Goal: Check status: Check status

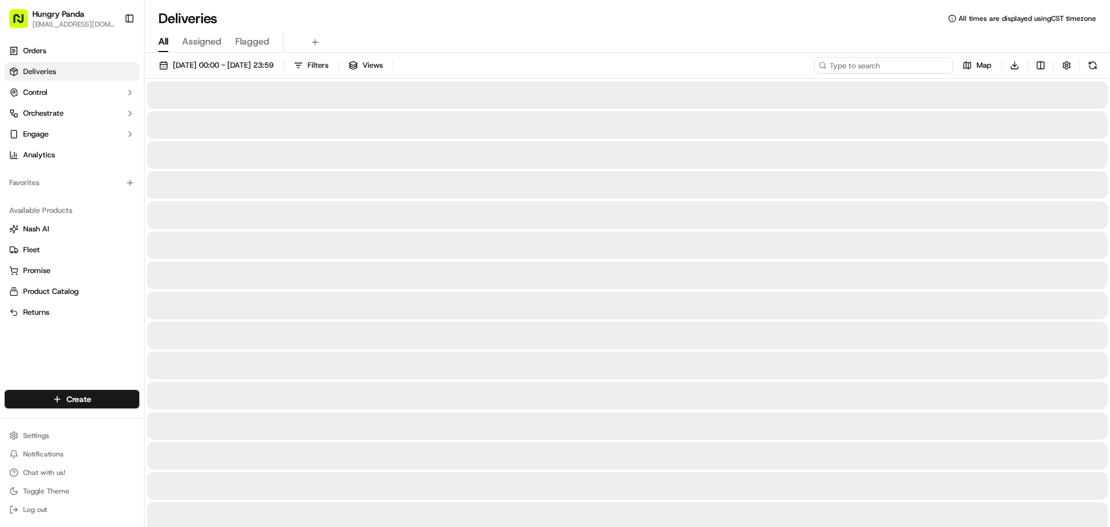
click at [895, 68] on input at bounding box center [883, 65] width 139 height 16
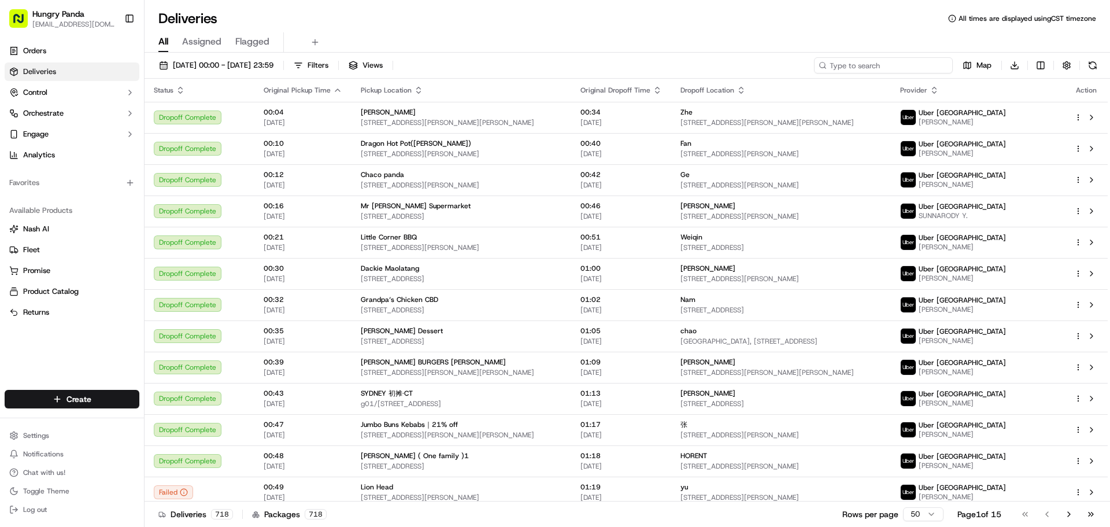
paste input "012192683765771874990"
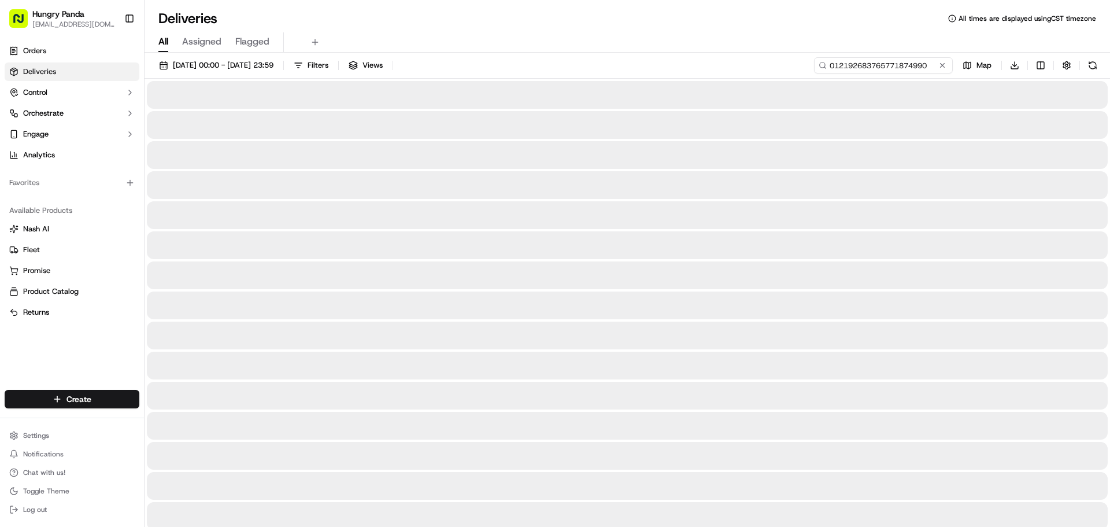
type input "012192683765771874990"
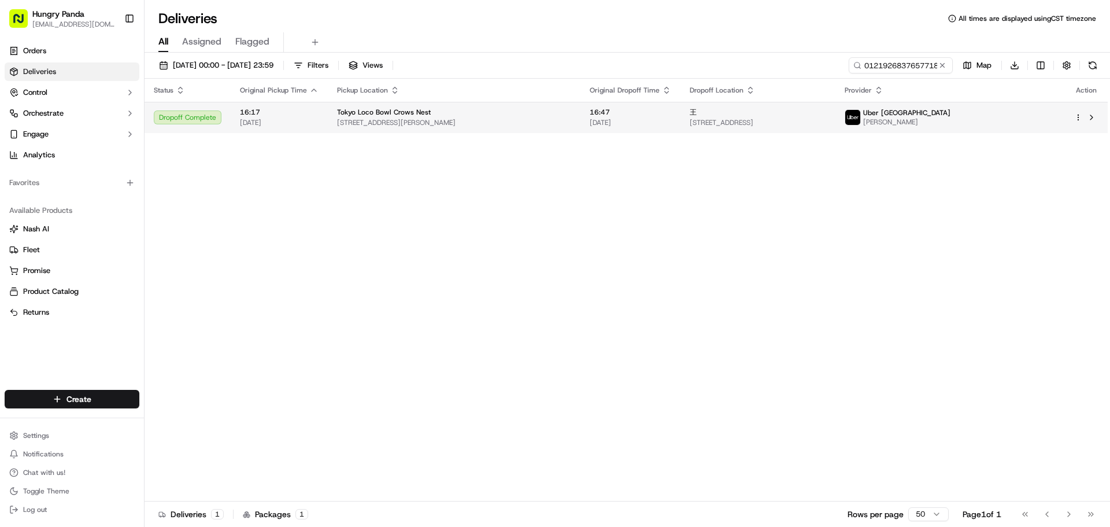
click at [950, 119] on span "[PERSON_NAME]" at bounding box center [906, 121] width 87 height 9
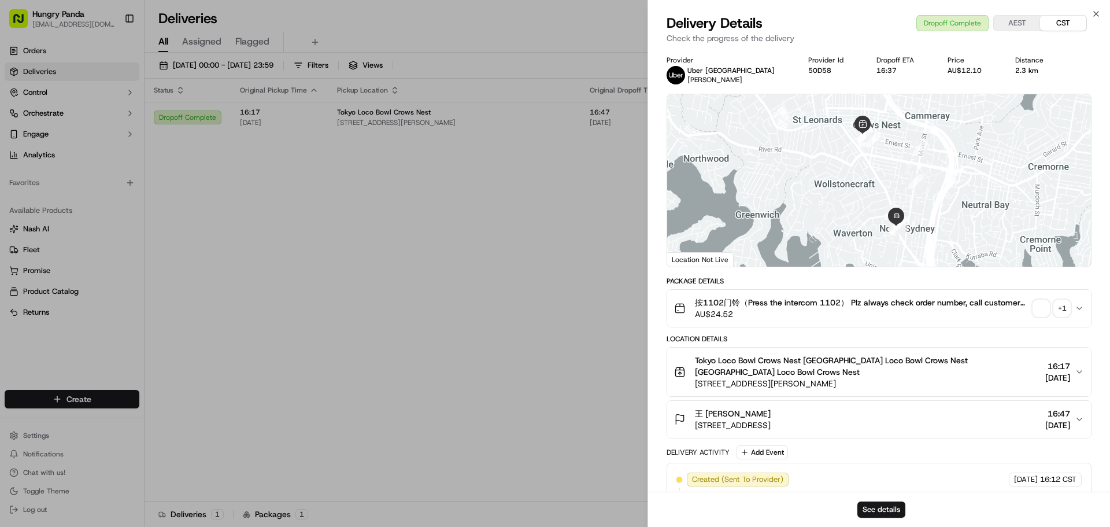
click at [1034, 310] on span "button" at bounding box center [1041, 308] width 16 height 16
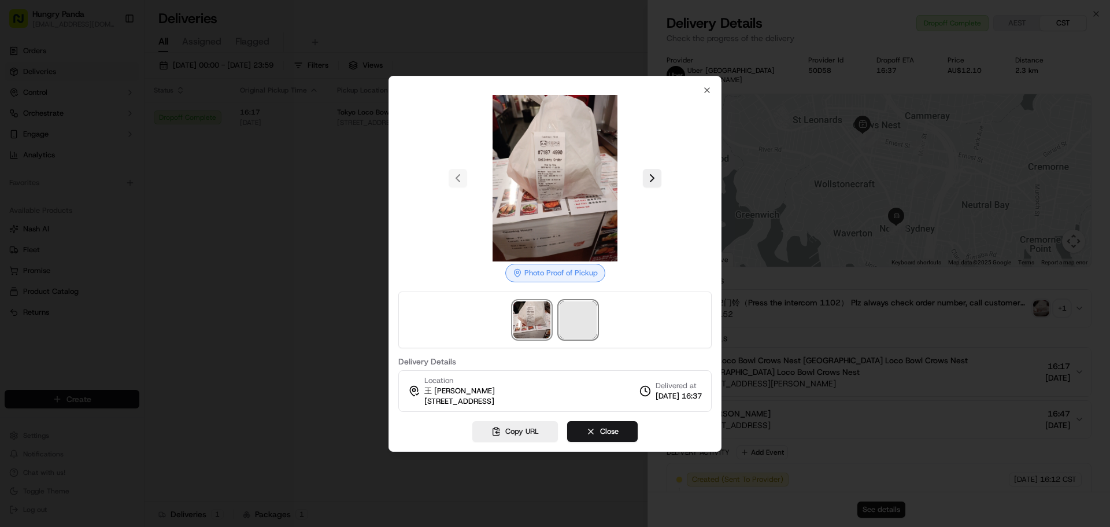
click at [584, 310] on span at bounding box center [578, 319] width 37 height 37
click at [324, 156] on div at bounding box center [555, 263] width 1110 height 527
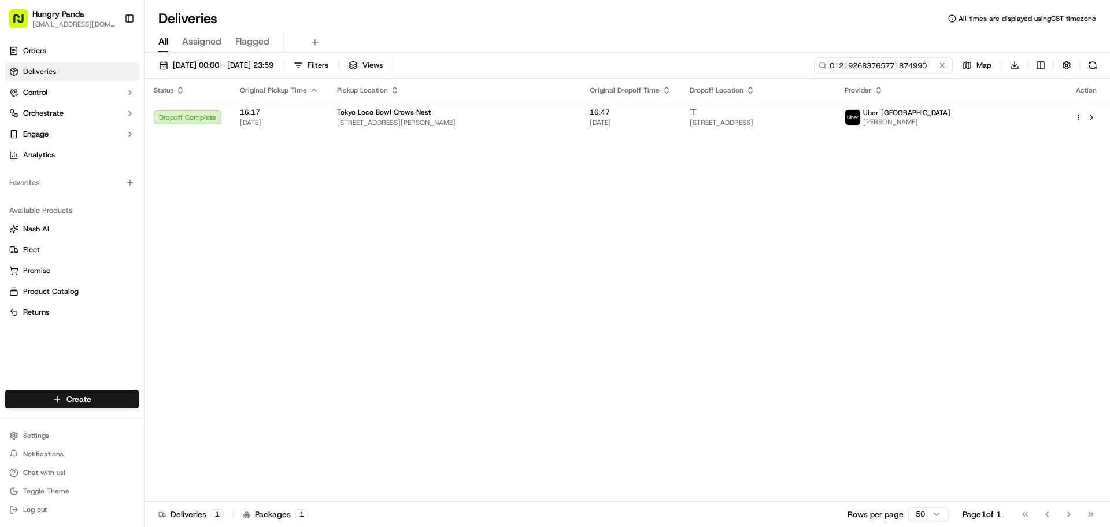
click at [879, 63] on input "012192683765771874990" at bounding box center [883, 65] width 139 height 16
paste input "232695488725976734615"
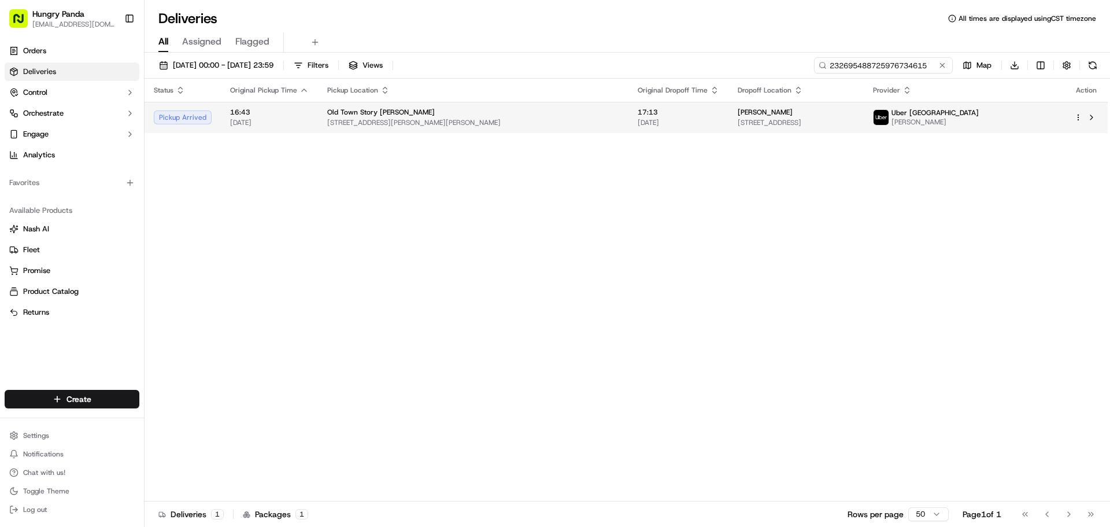
type input "232695488725976734615"
click at [968, 114] on div "Uber [GEOGRAPHIC_DATA] [PERSON_NAME]" at bounding box center [926, 117] width 106 height 18
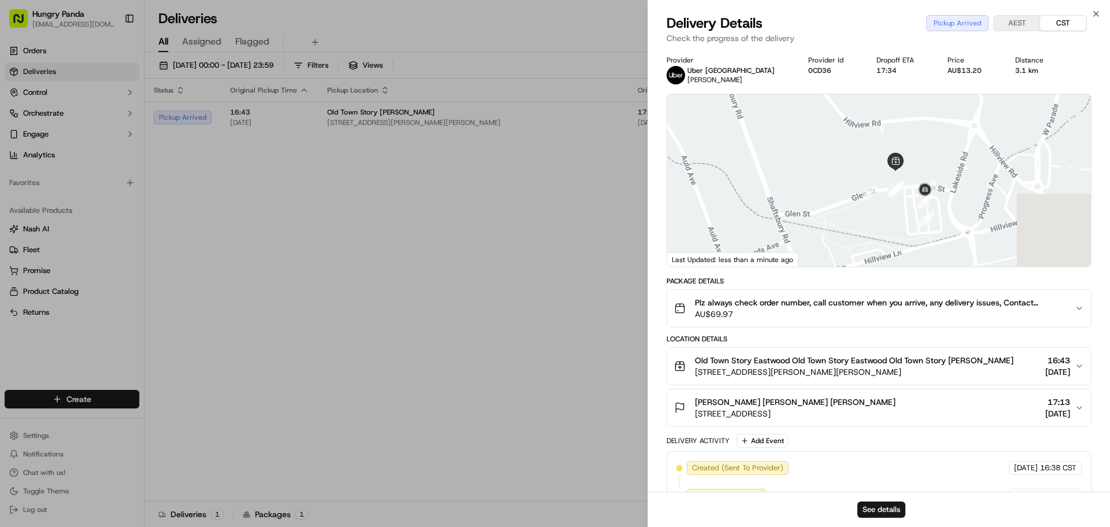
drag, startPoint x: 896, startPoint y: 177, endPoint x: 716, endPoint y: 178, distance: 180.4
click at [711, 177] on div at bounding box center [879, 180] width 424 height 172
